Goal: Task Accomplishment & Management: Manage account settings

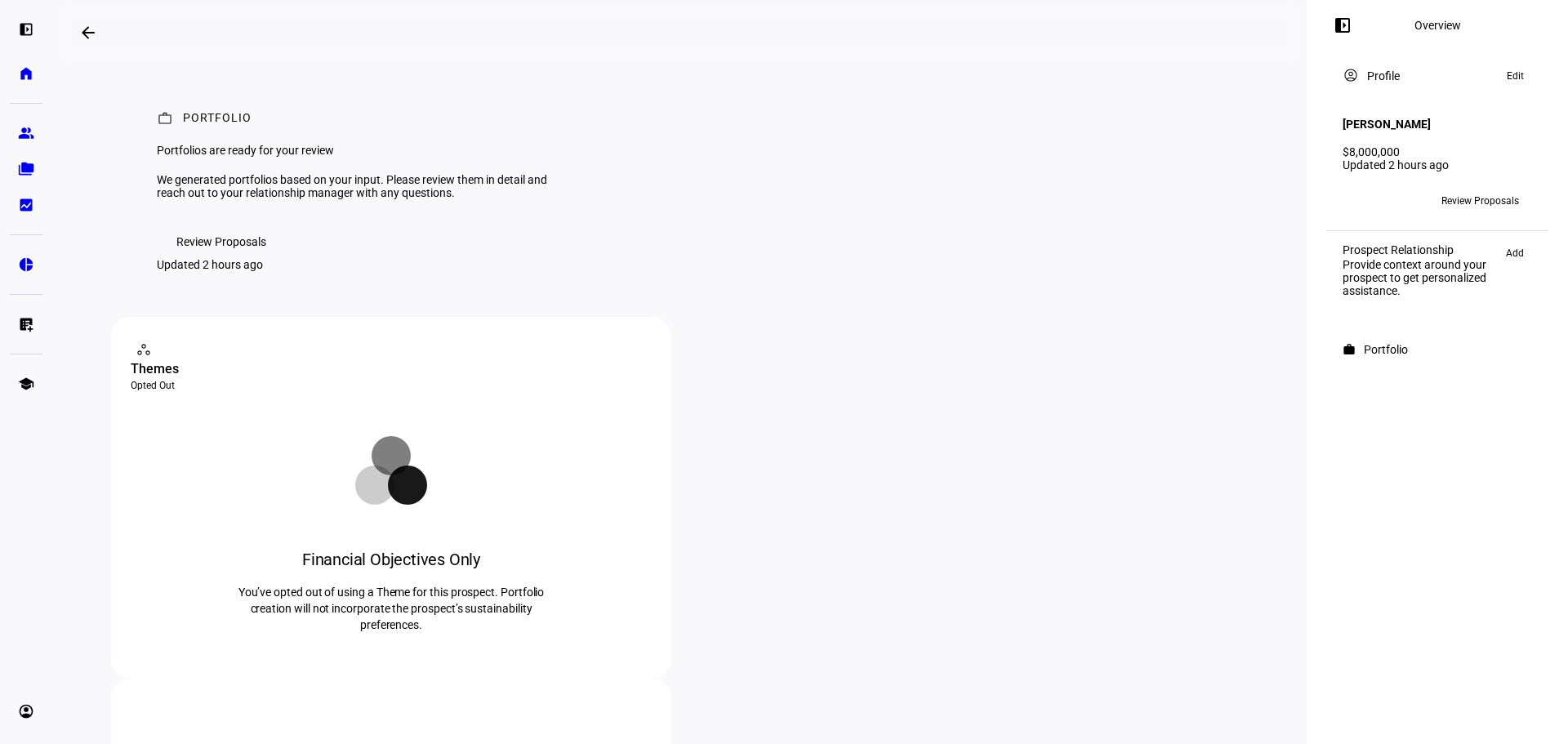
click at [213, 258] on span "Review Proposals" at bounding box center [221, 242] width 90 height 32
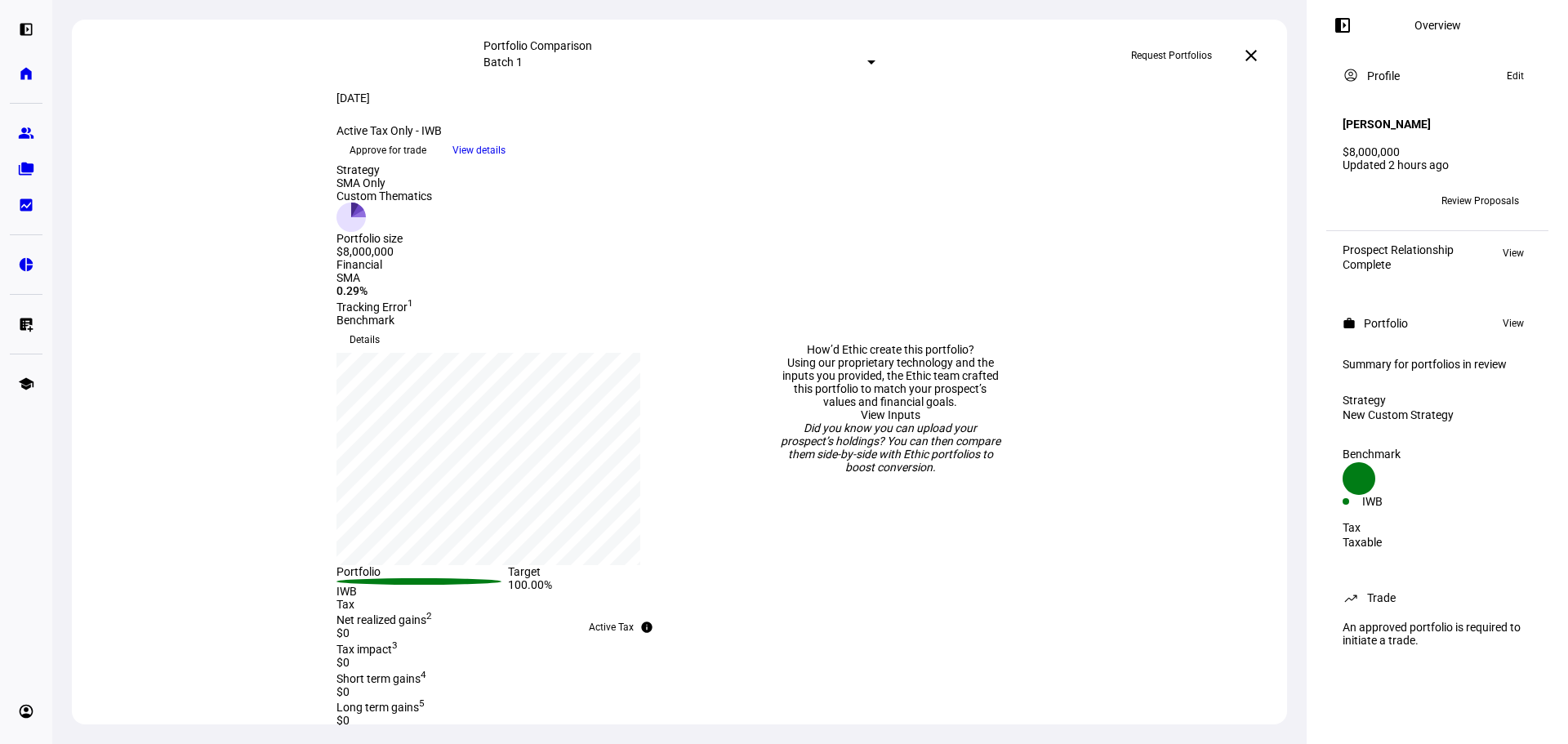
click at [380, 353] on span "Details" at bounding box center [365, 340] width 30 height 27
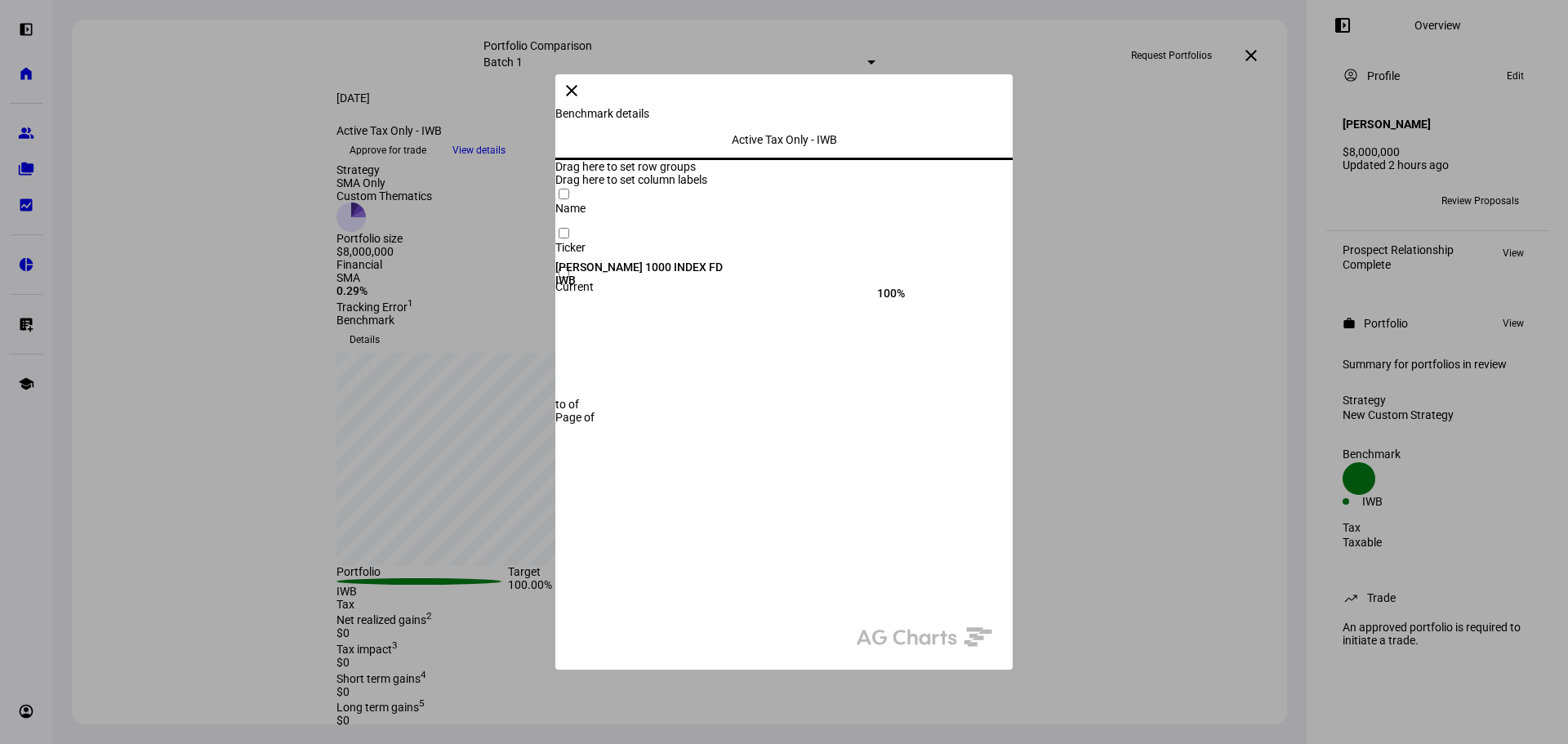
click at [592, 104] on span at bounding box center [571, 90] width 39 height 39
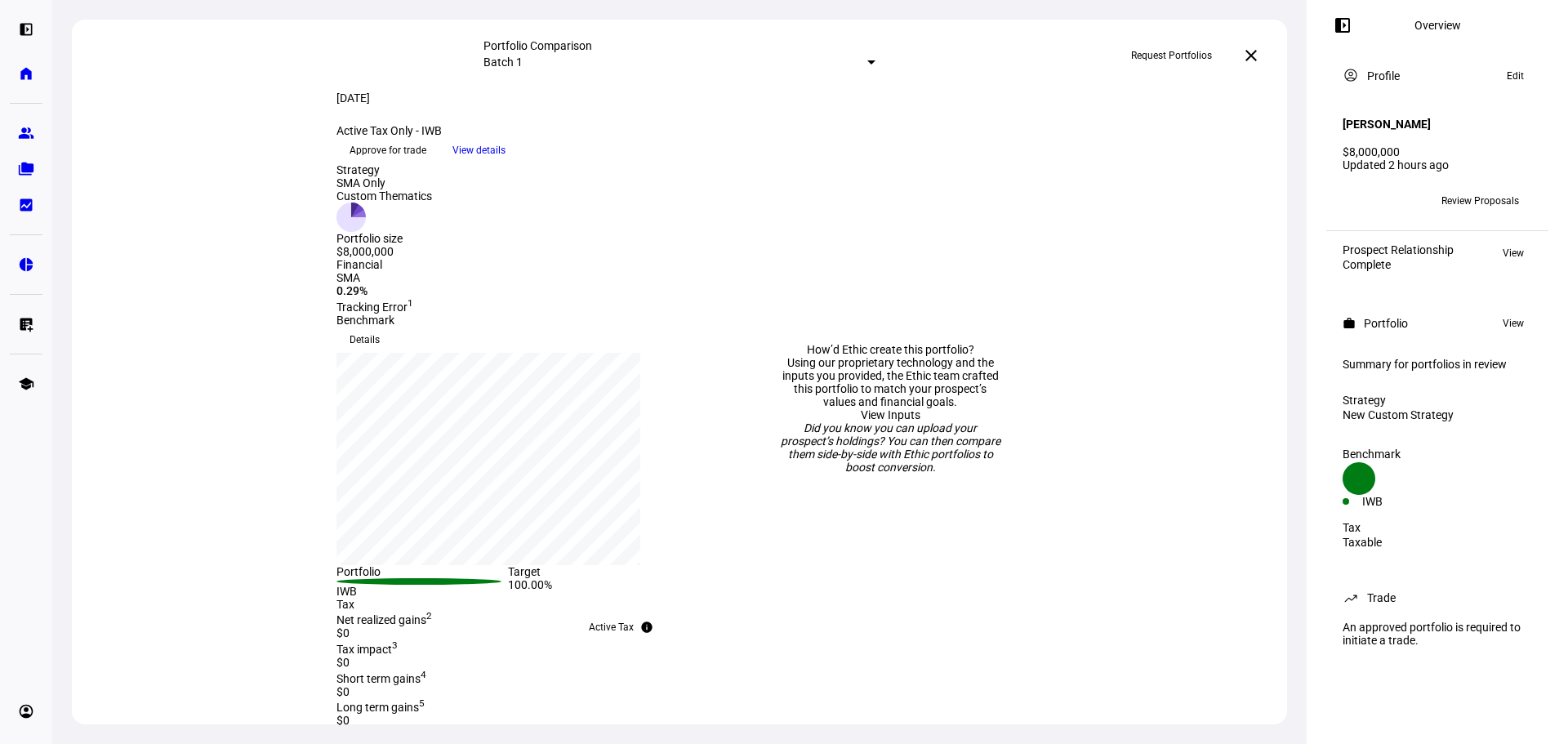
click at [505, 162] on span "View details" at bounding box center [479, 151] width 53 height 25
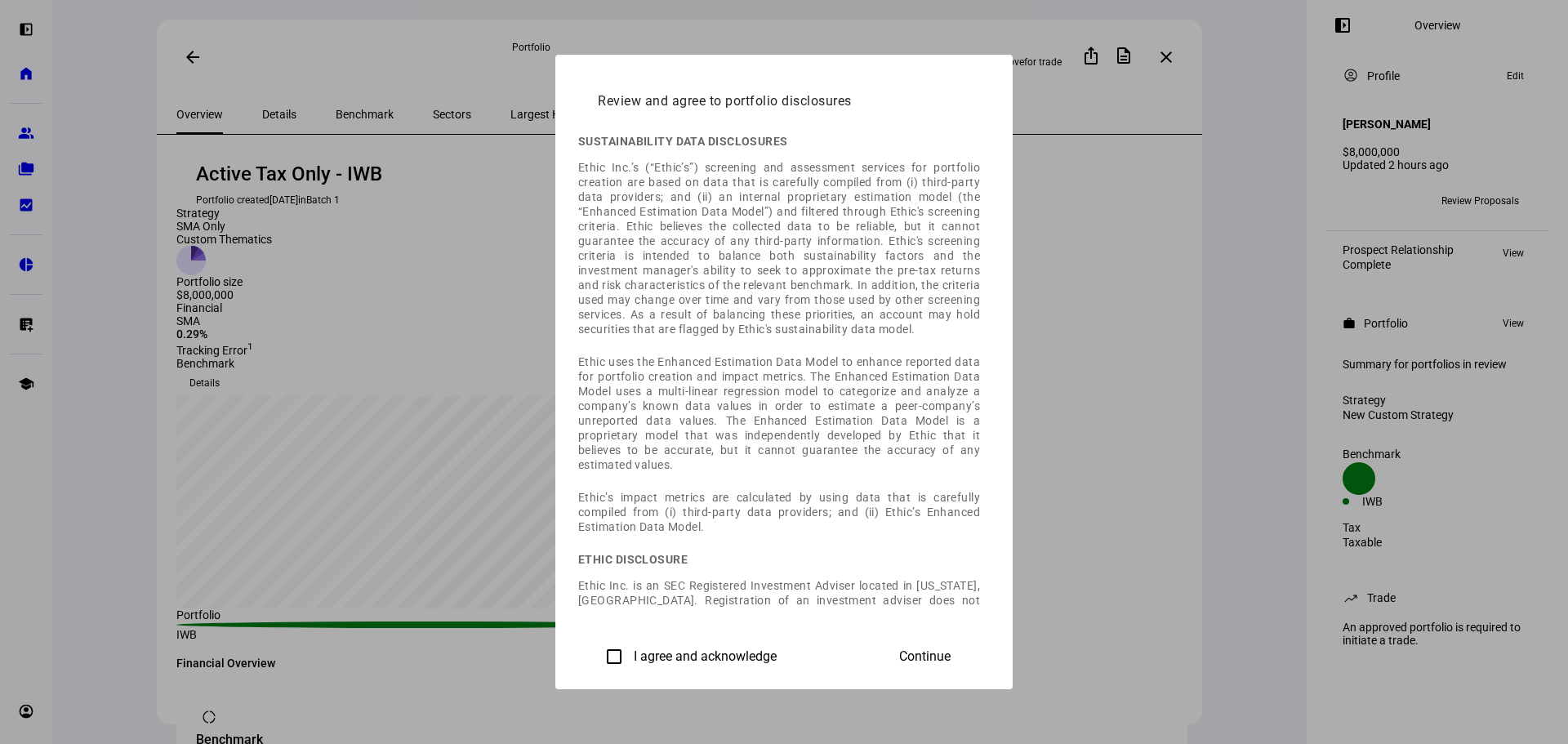
click at [598, 657] on input "I agree and acknowledge" at bounding box center [614, 656] width 32 height 32
checkbox input "true"
click at [951, 653] on span "Continue" at bounding box center [924, 657] width 51 height 15
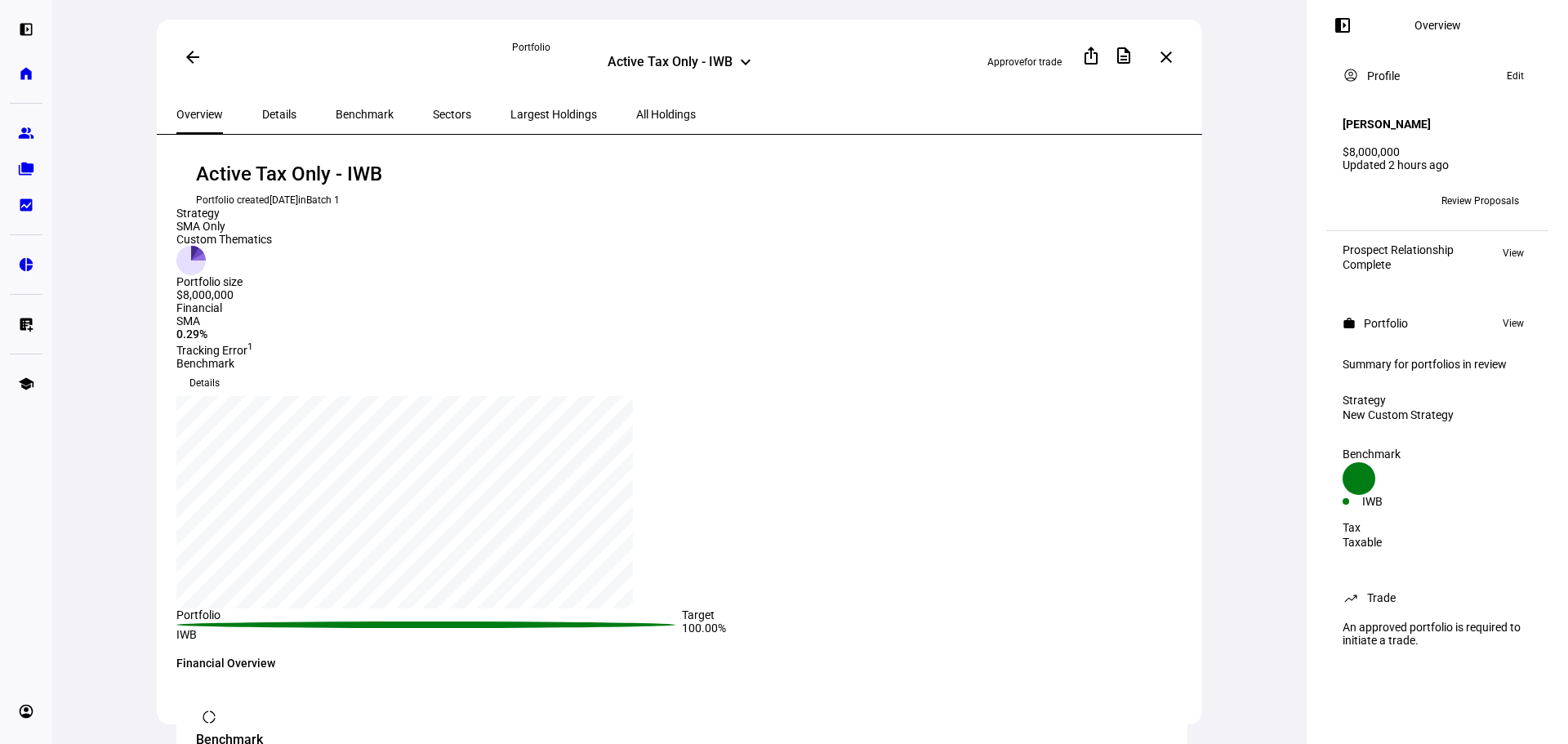
click at [1024, 56] on span "for trade" at bounding box center [1043, 62] width 38 height 11
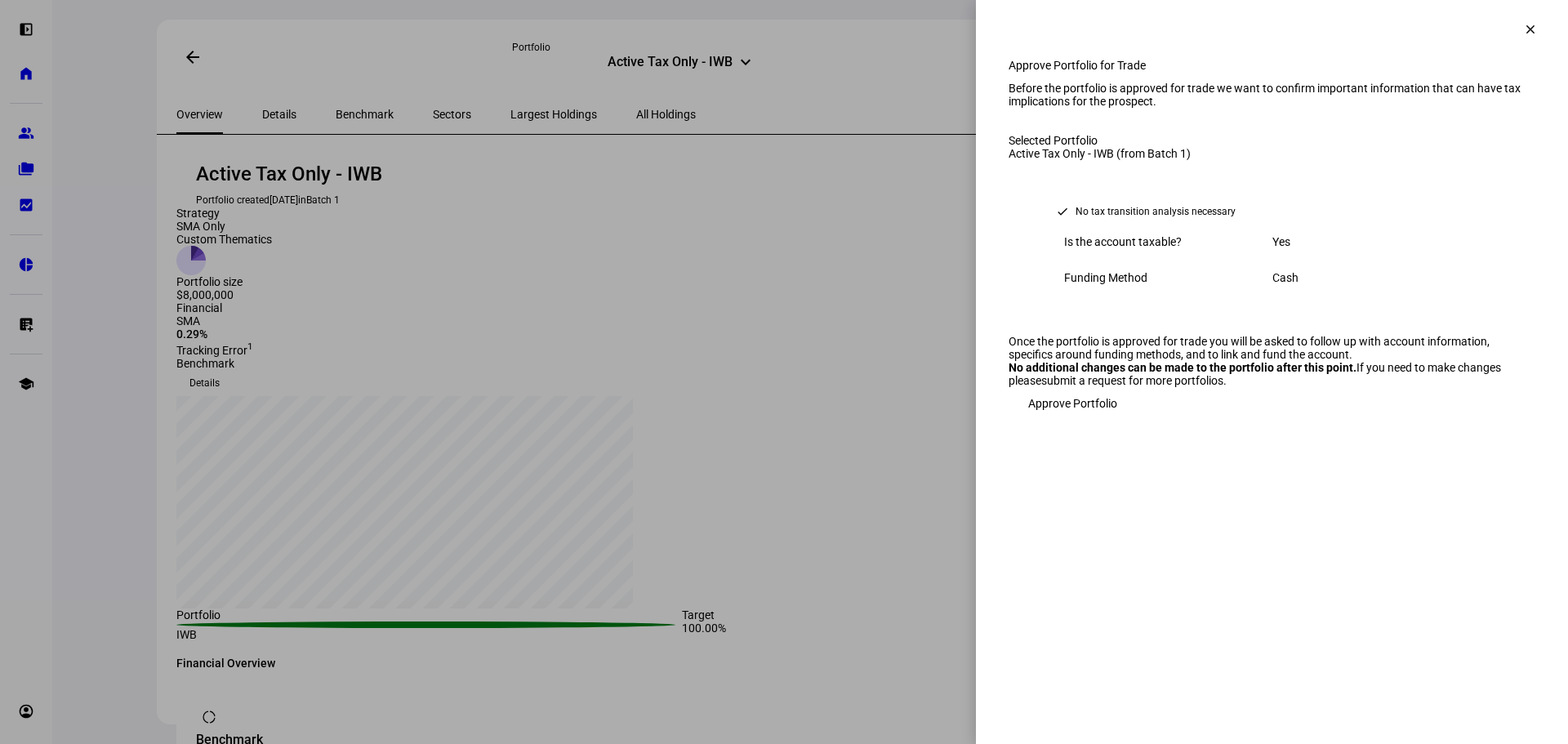
click at [1073, 420] on span "Approve Portfolio" at bounding box center [1072, 403] width 89 height 32
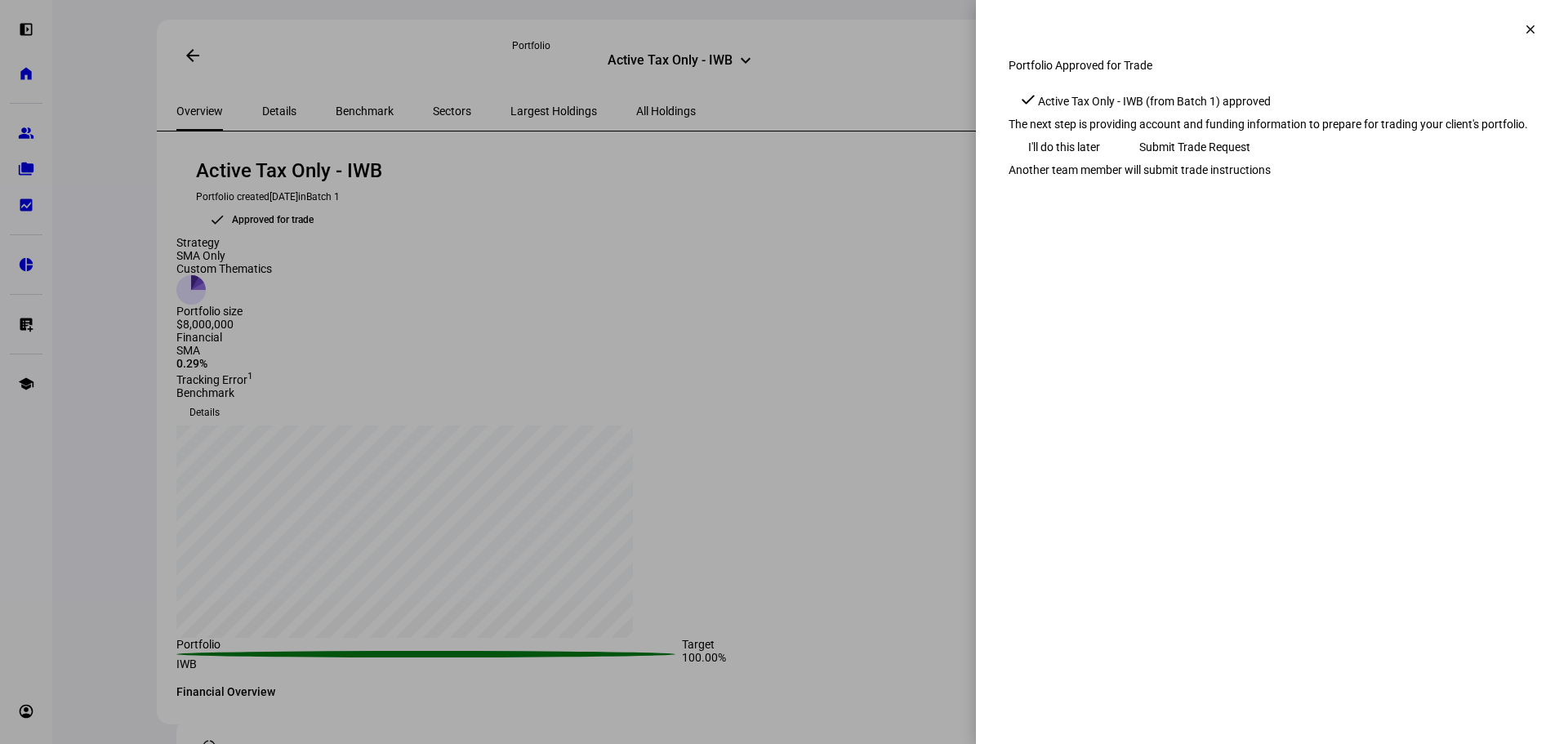
click at [1067, 163] on span "I'll do this later" at bounding box center [1064, 147] width 72 height 32
